Goal: Task Accomplishment & Management: Use online tool/utility

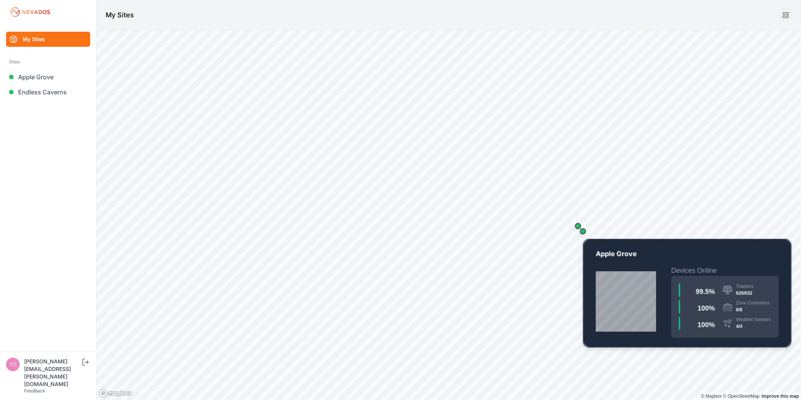
click at [585, 234] on div "Map marker" at bounding box center [582, 231] width 15 height 15
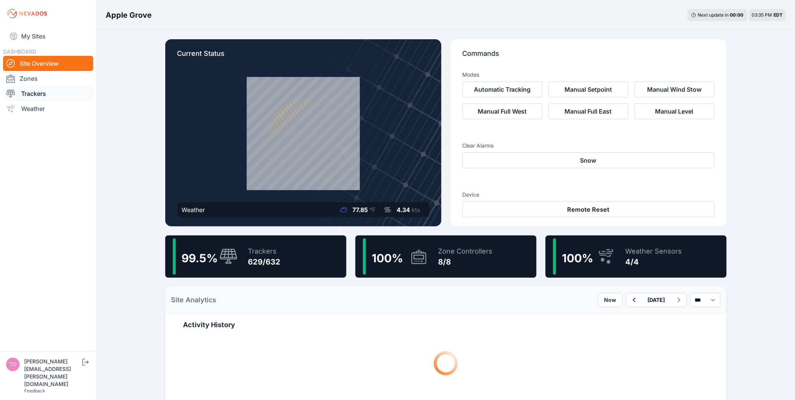
click at [57, 95] on link "Trackers" at bounding box center [48, 93] width 90 height 15
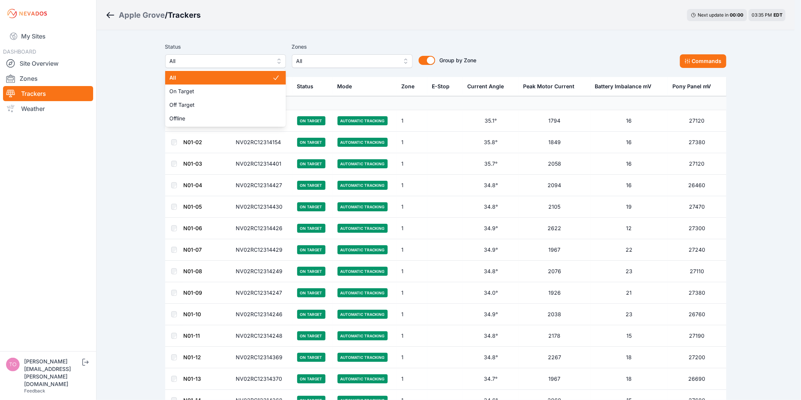
click at [229, 63] on span "All" at bounding box center [220, 61] width 101 height 9
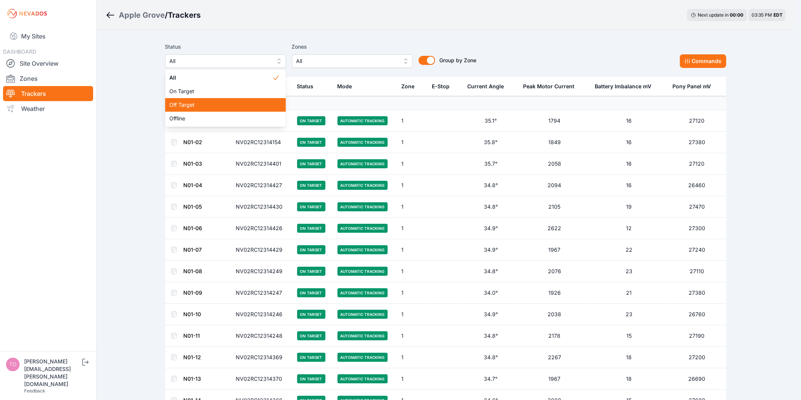
click at [231, 105] on span "Off Target" at bounding box center [221, 105] width 103 height 8
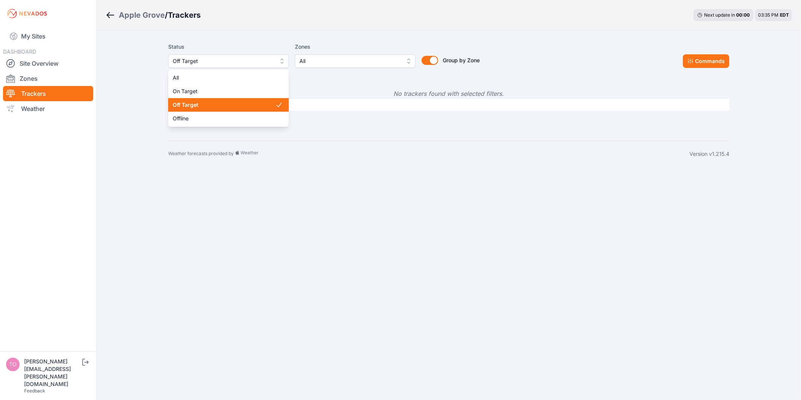
click at [229, 61] on span "Off Target" at bounding box center [223, 61] width 101 height 9
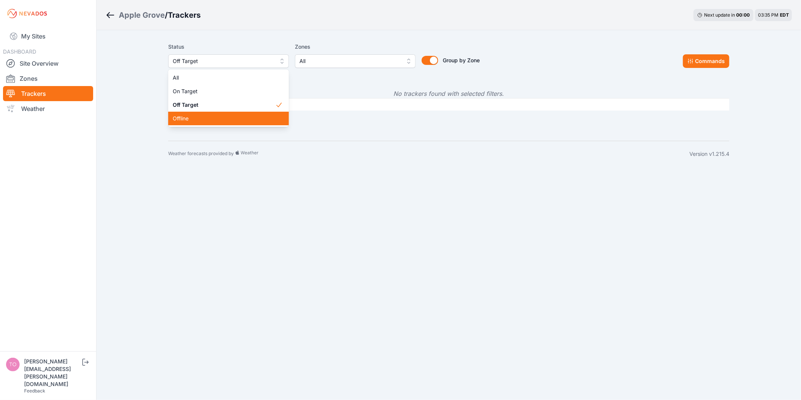
click at [228, 112] on div "Offline" at bounding box center [228, 119] width 121 height 14
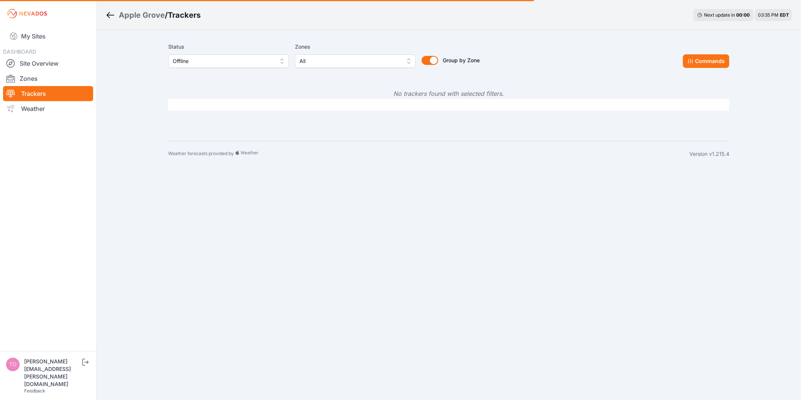
click at [215, 63] on span "Offline" at bounding box center [223, 61] width 101 height 9
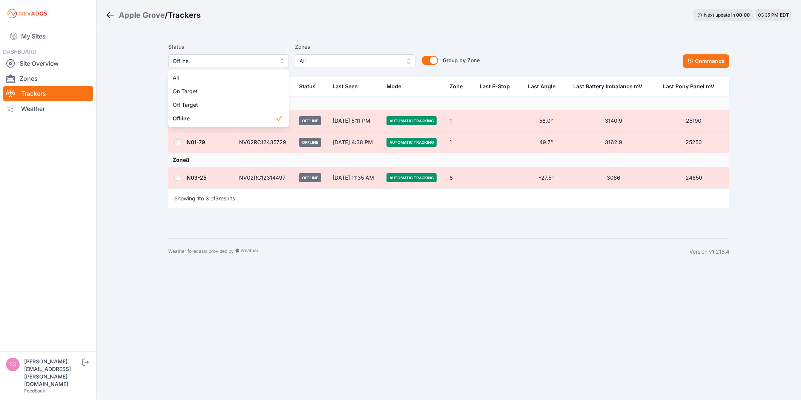
click at [131, 106] on div "Apple Grove / Trackers Next update in 00 : 00 03:35 PM EDT Status Offline All O…" at bounding box center [400, 132] width 801 height 264
click at [180, 121] on td at bounding box center [177, 120] width 18 height 21
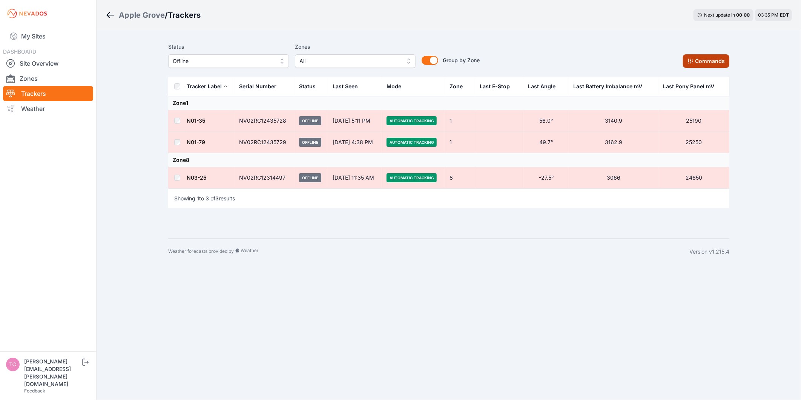
click at [693, 63] on icon at bounding box center [690, 61] width 5 height 5
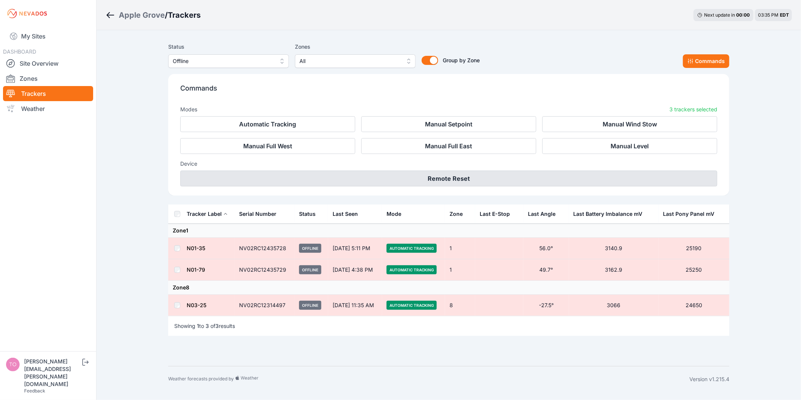
click at [441, 179] on button "Remote Reset" at bounding box center [448, 178] width 537 height 16
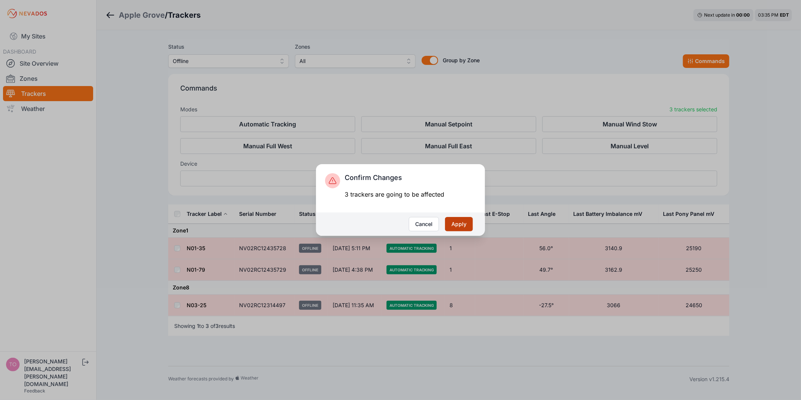
click at [460, 225] on button "Apply" at bounding box center [459, 224] width 28 height 14
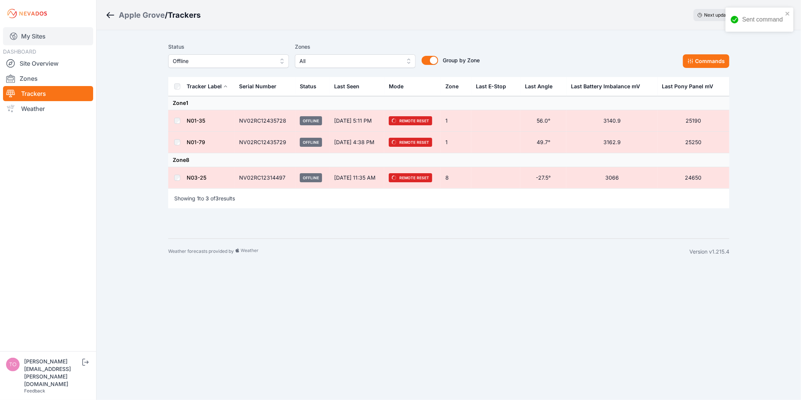
click at [40, 37] on link "My Sites" at bounding box center [48, 36] width 90 height 18
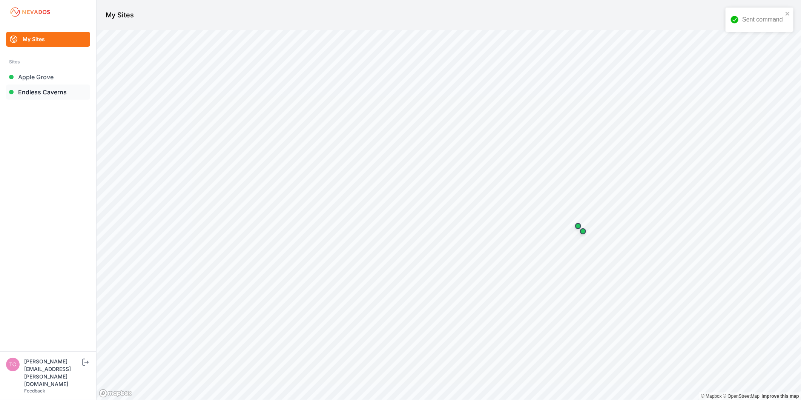
click at [37, 93] on link "Endless Caverns" at bounding box center [48, 91] width 84 height 15
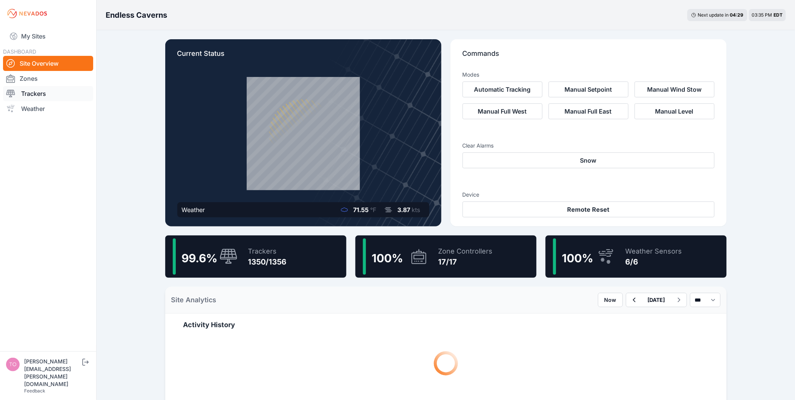
click at [55, 97] on link "Trackers" at bounding box center [48, 93] width 90 height 15
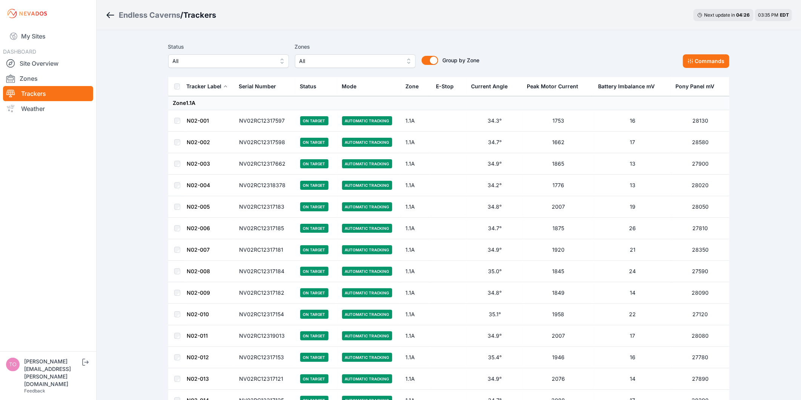
click at [227, 60] on span "All" at bounding box center [223, 61] width 101 height 9
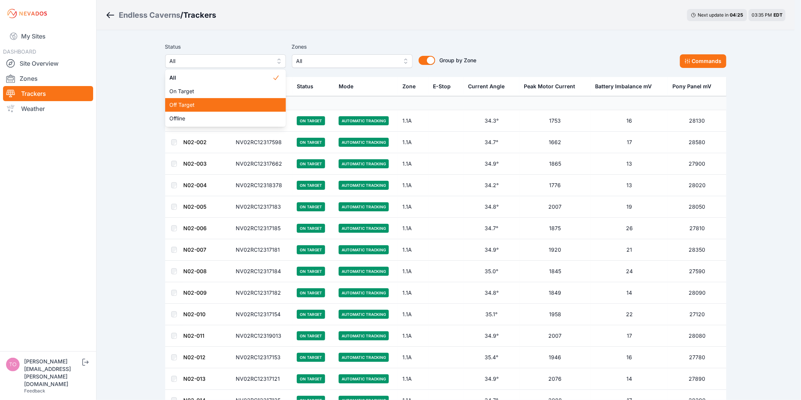
click at [227, 102] on span "Off Target" at bounding box center [221, 105] width 103 height 8
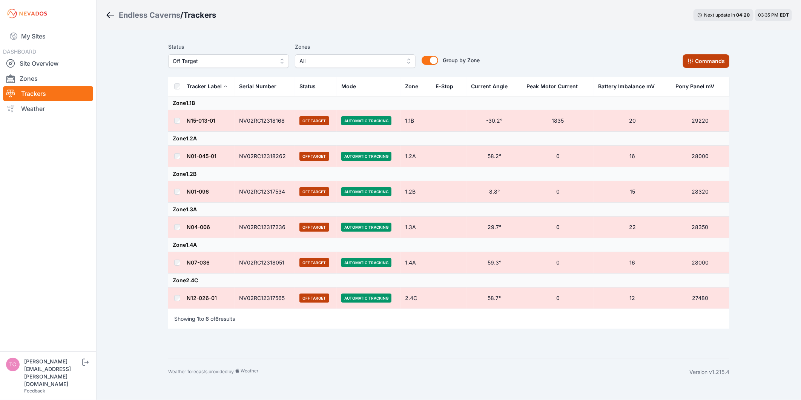
click at [719, 60] on button "Commands" at bounding box center [706, 61] width 46 height 14
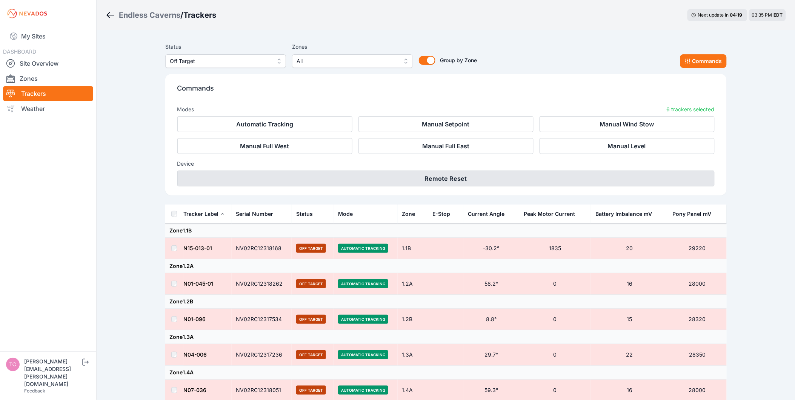
click at [448, 181] on button "Remote Reset" at bounding box center [445, 178] width 537 height 16
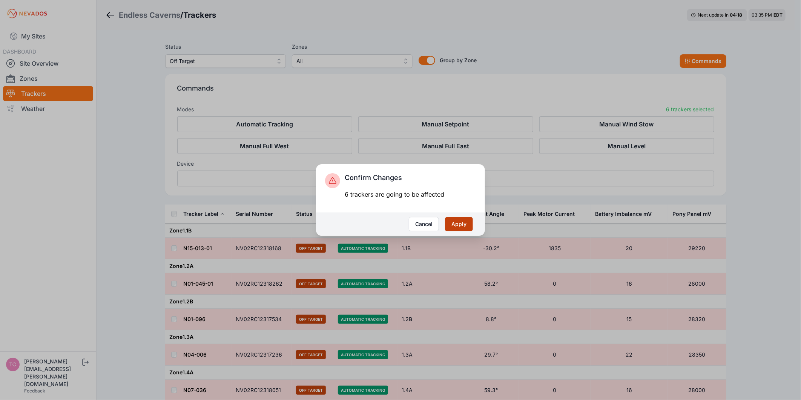
click at [460, 225] on button "Apply" at bounding box center [459, 224] width 28 height 14
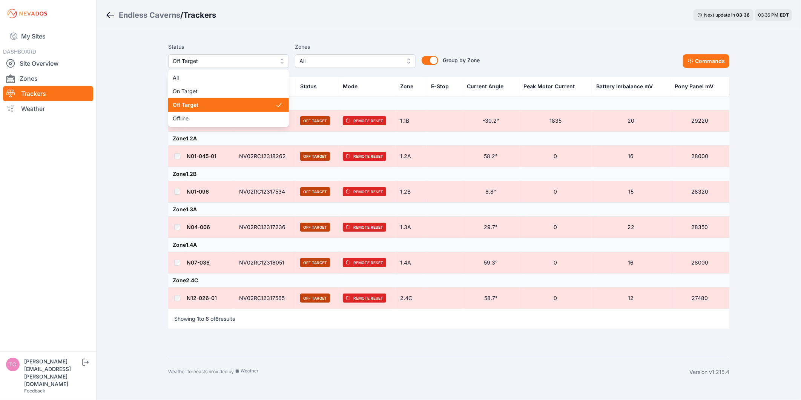
click at [227, 59] on span "Off Target" at bounding box center [223, 61] width 101 height 9
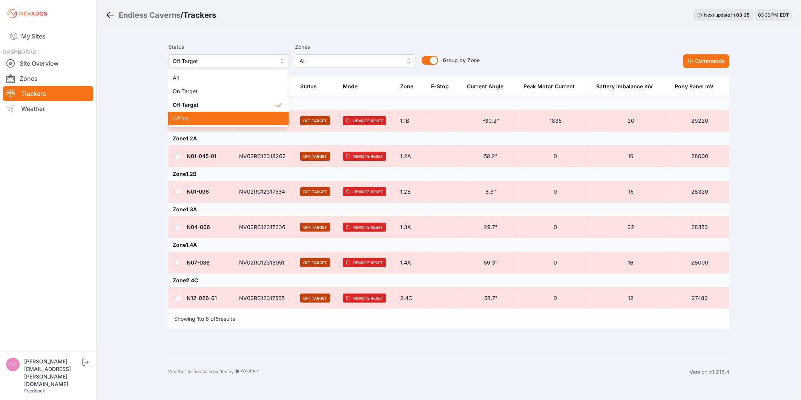
click at [232, 117] on span "Offline" at bounding box center [224, 119] width 103 height 8
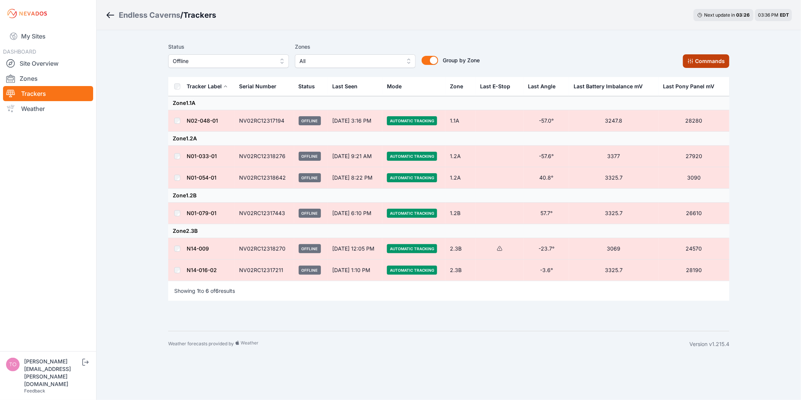
click at [697, 65] on button "Commands" at bounding box center [706, 61] width 46 height 14
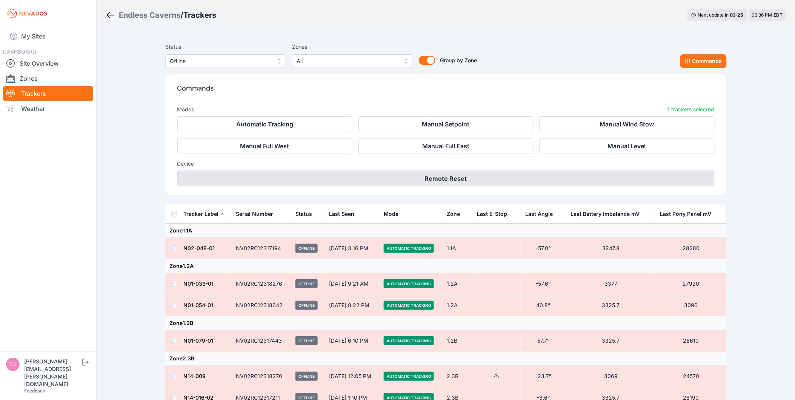
click at [469, 170] on button "Remote Reset" at bounding box center [445, 178] width 537 height 16
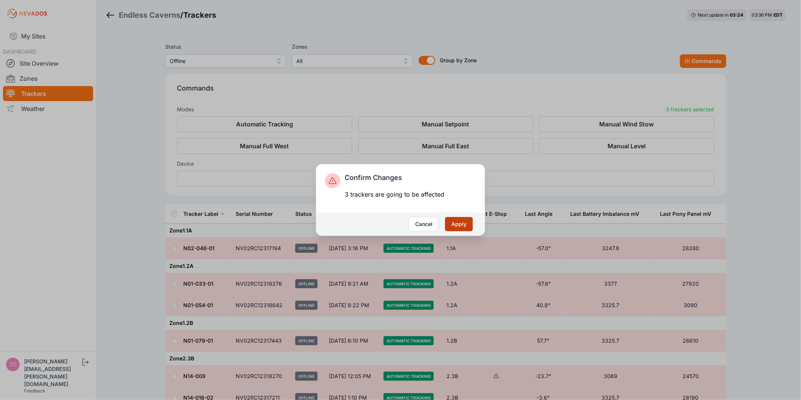
click at [461, 226] on button "Apply" at bounding box center [459, 224] width 28 height 14
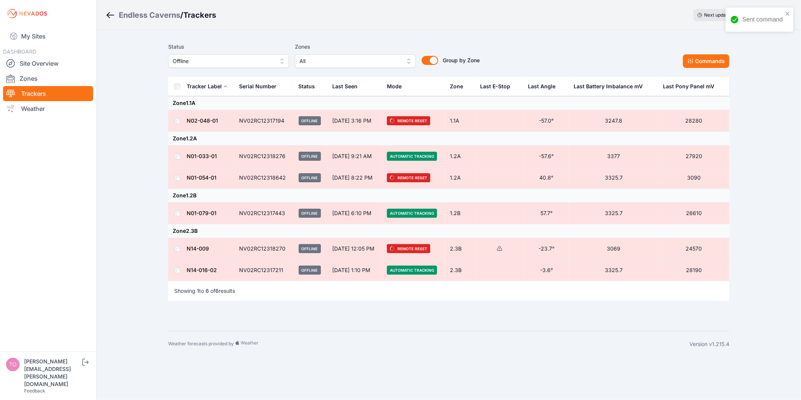
click at [34, 36] on link "My Sites" at bounding box center [48, 36] width 90 height 18
